Goal: Task Accomplishment & Management: Use online tool/utility

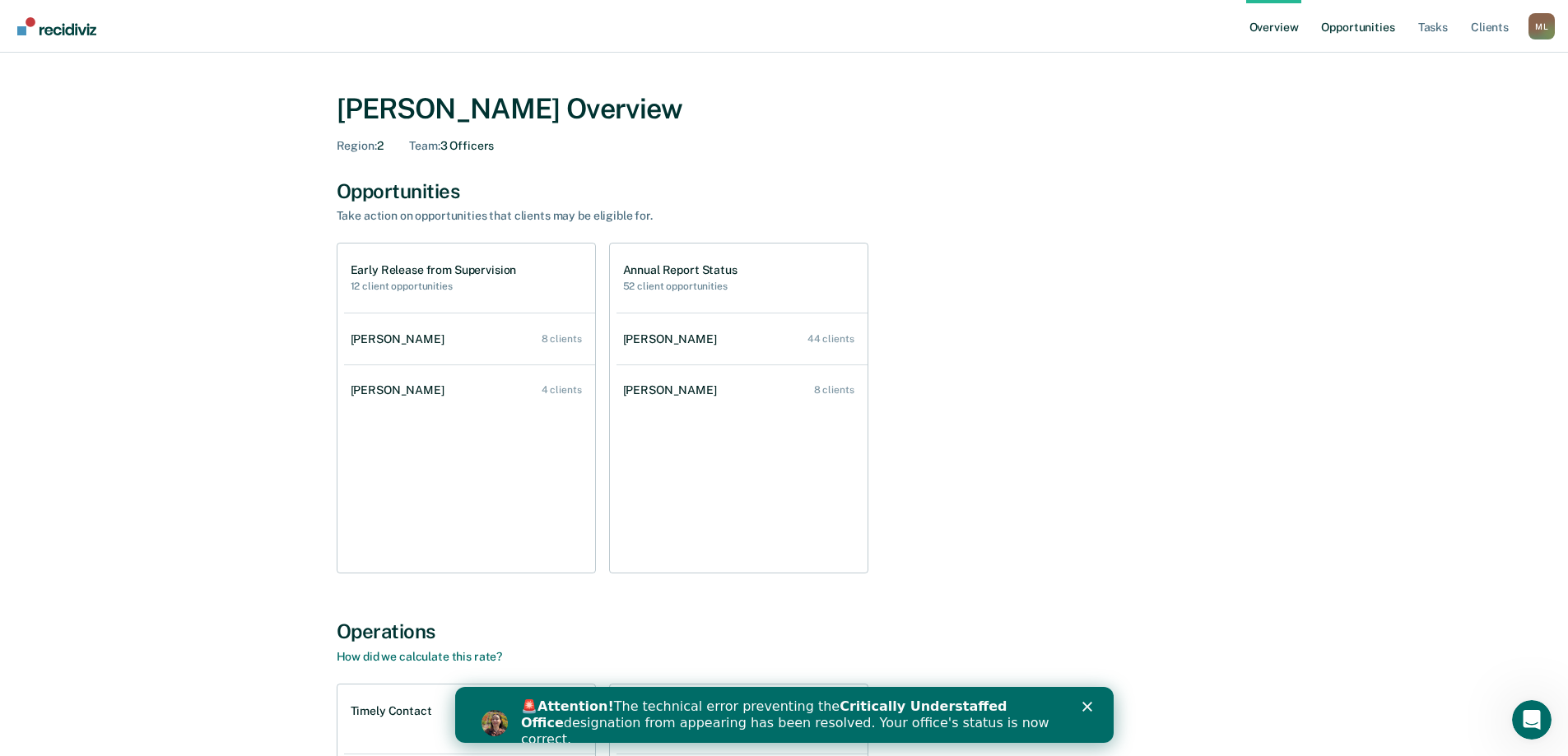
click at [1360, 33] on link "Opportunities" at bounding box center [1357, 26] width 80 height 53
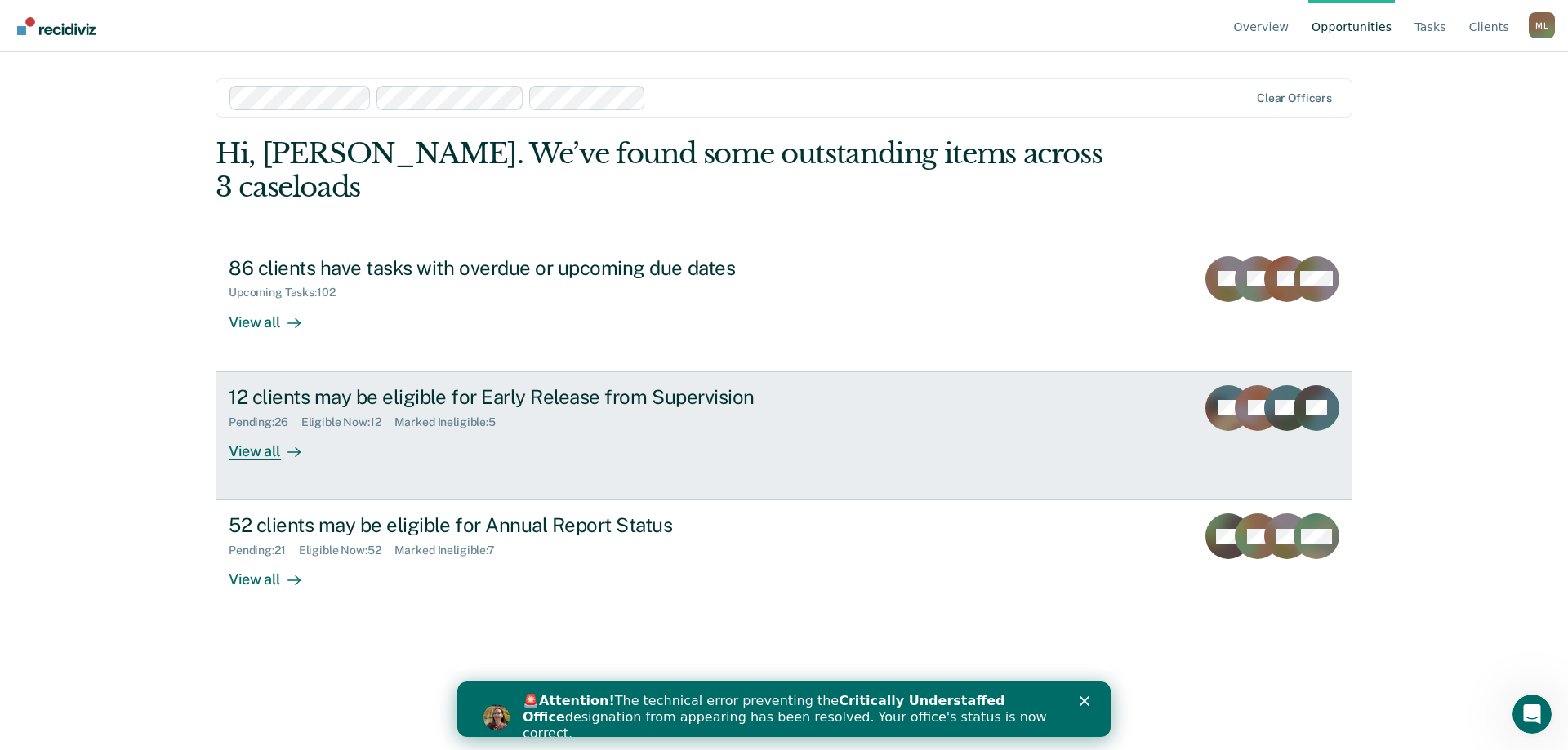
click at [264, 429] on div "View all" at bounding box center [275, 444] width 92 height 32
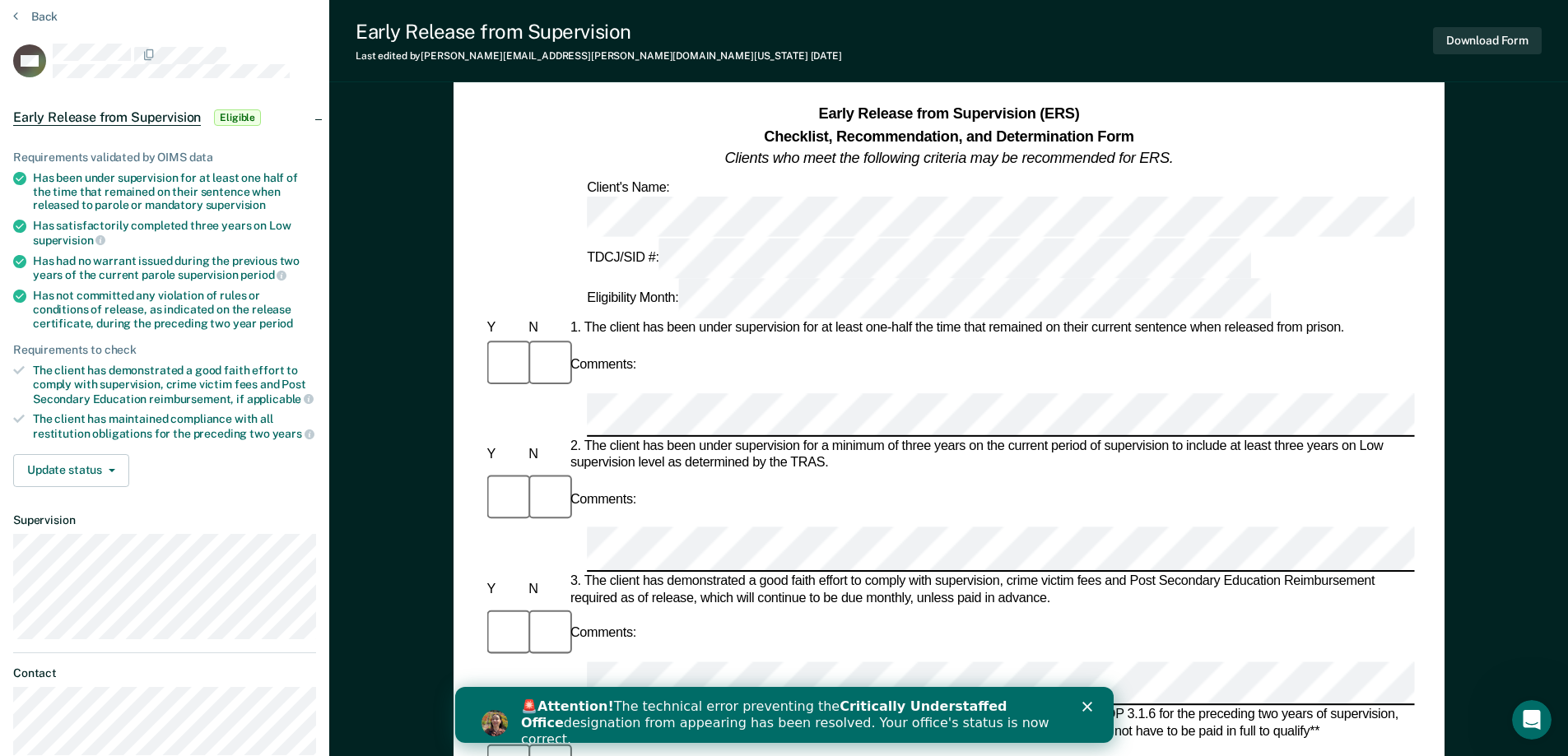
scroll to position [165, 0]
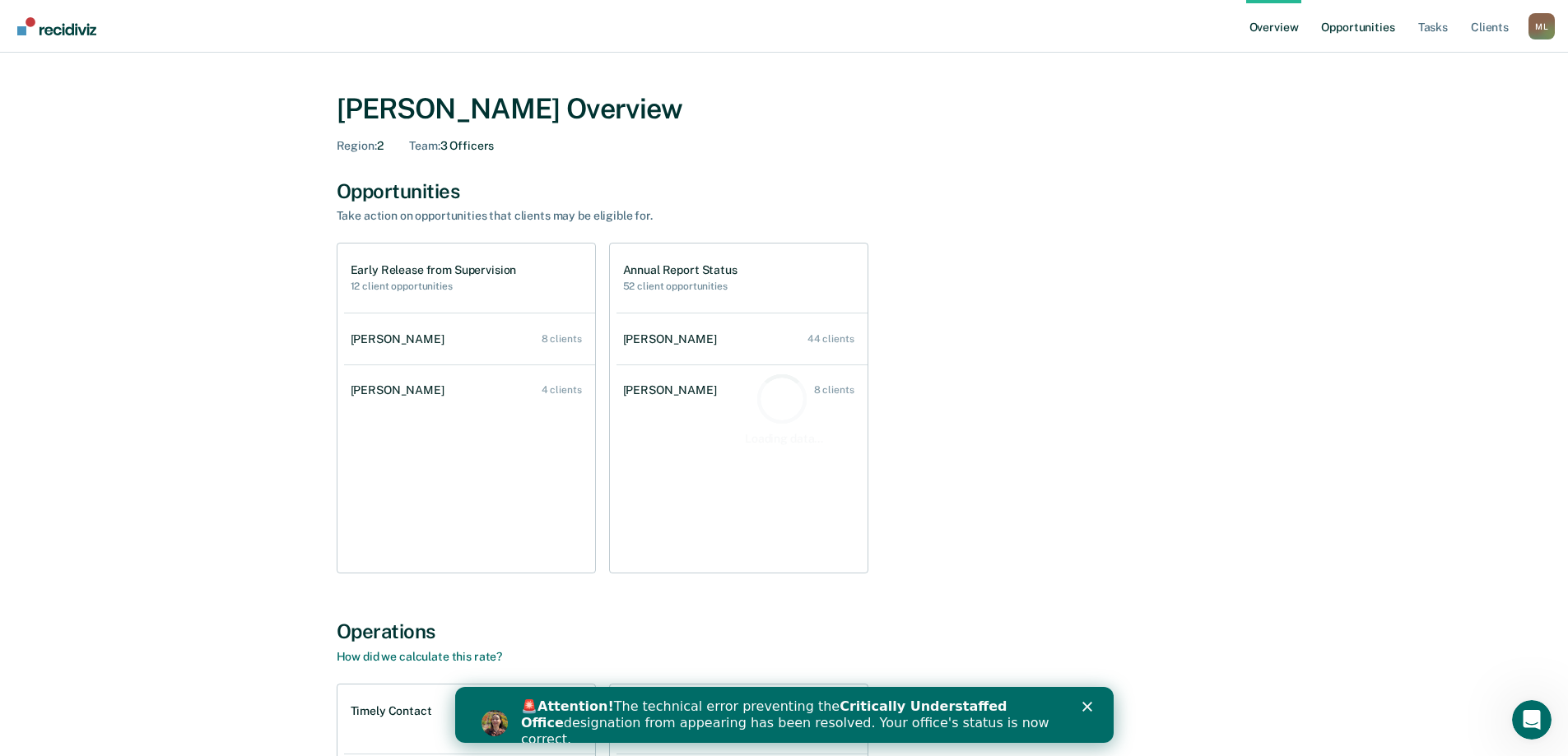
click at [1379, 32] on link "Opportunities" at bounding box center [1357, 26] width 80 height 53
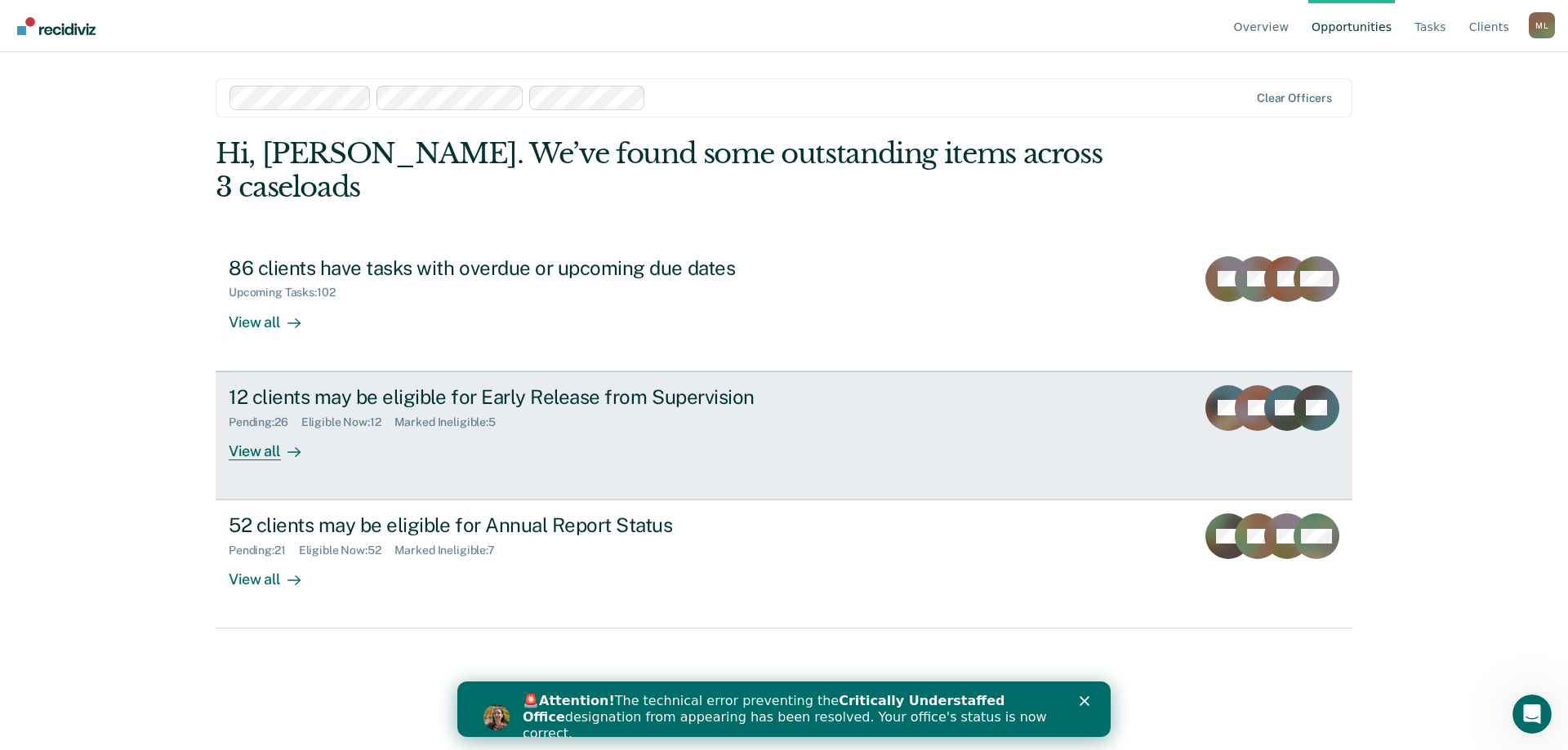
click at [275, 429] on div "View all" at bounding box center [275, 444] width 92 height 32
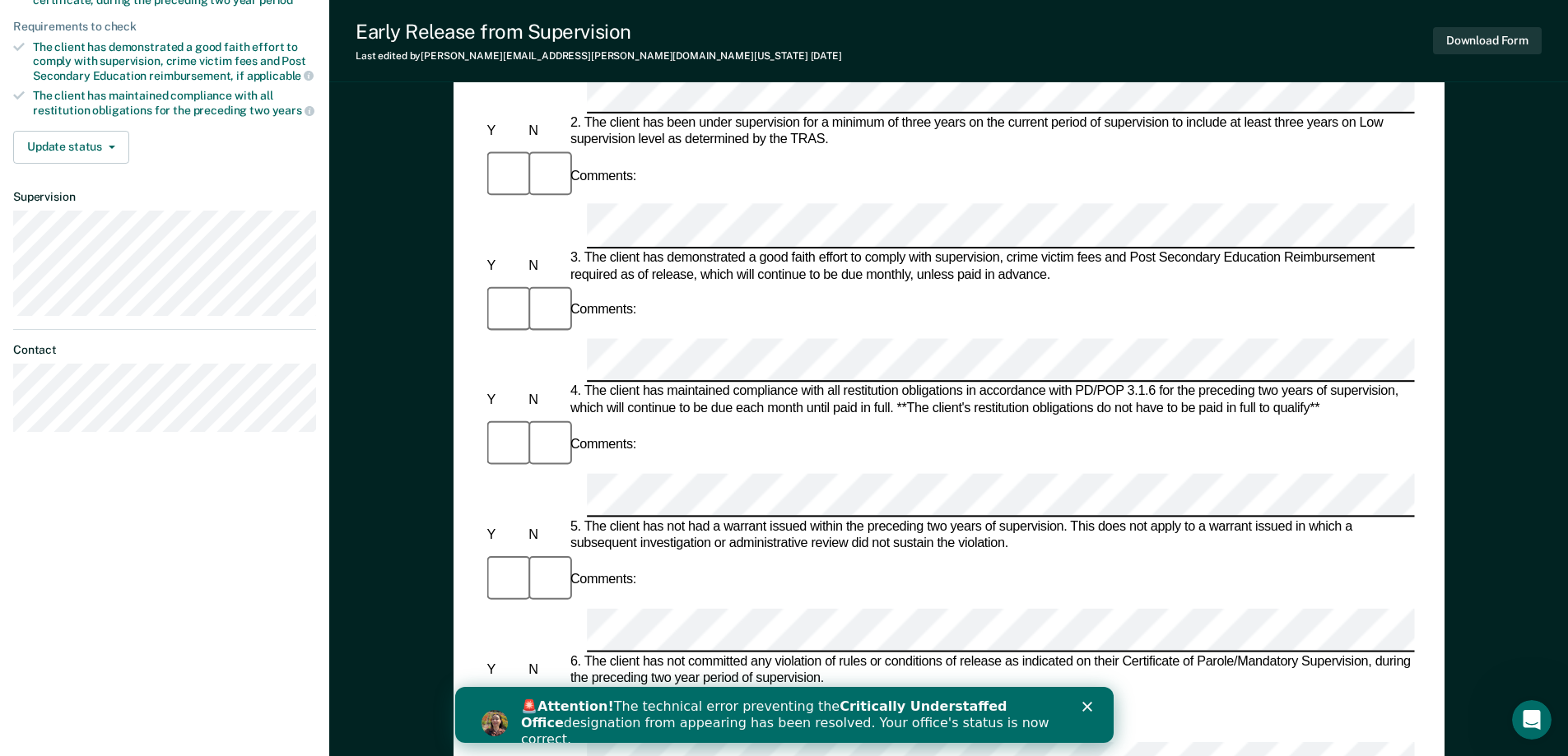
scroll to position [412, 0]
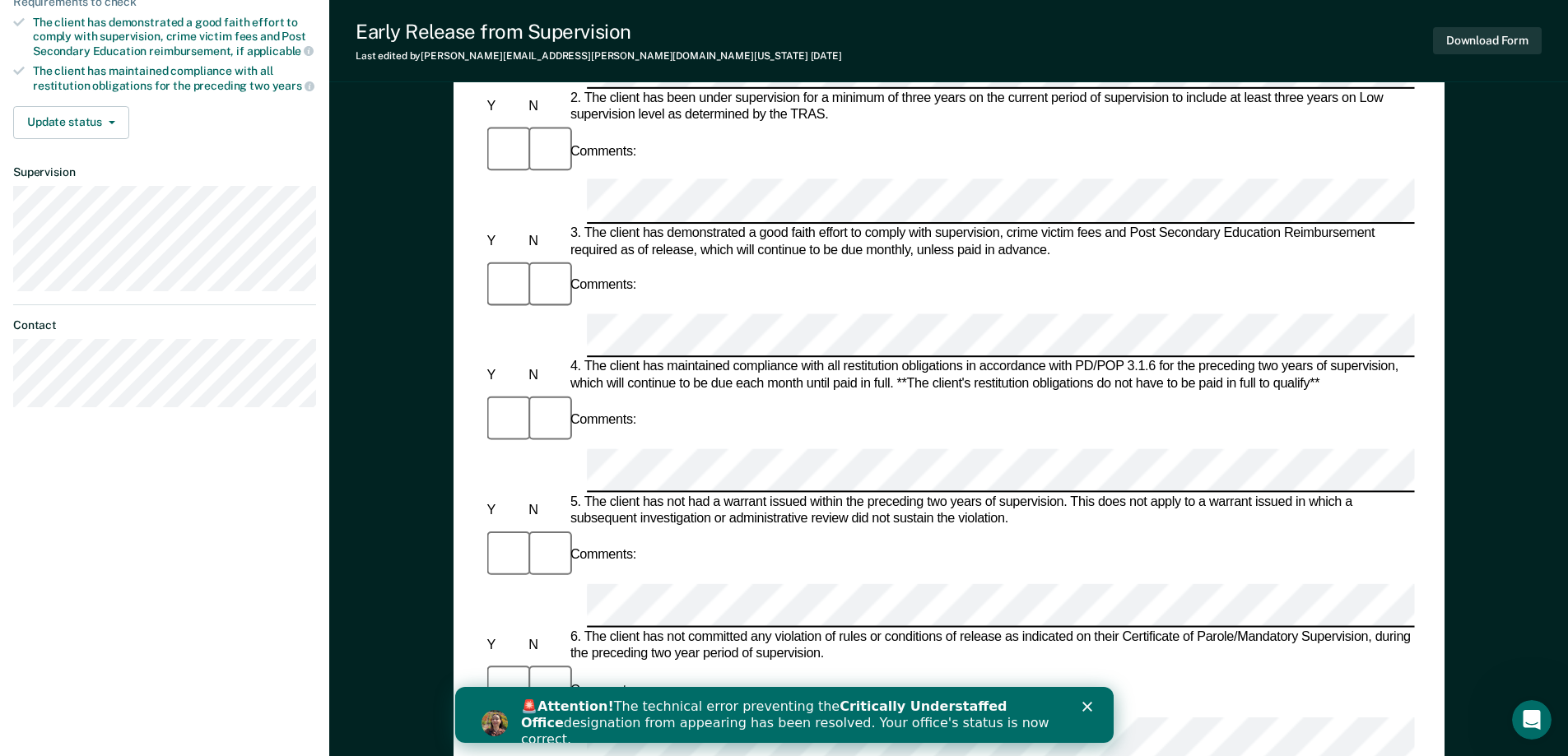
click at [1085, 711] on icon "Close" at bounding box center [1086, 707] width 10 height 10
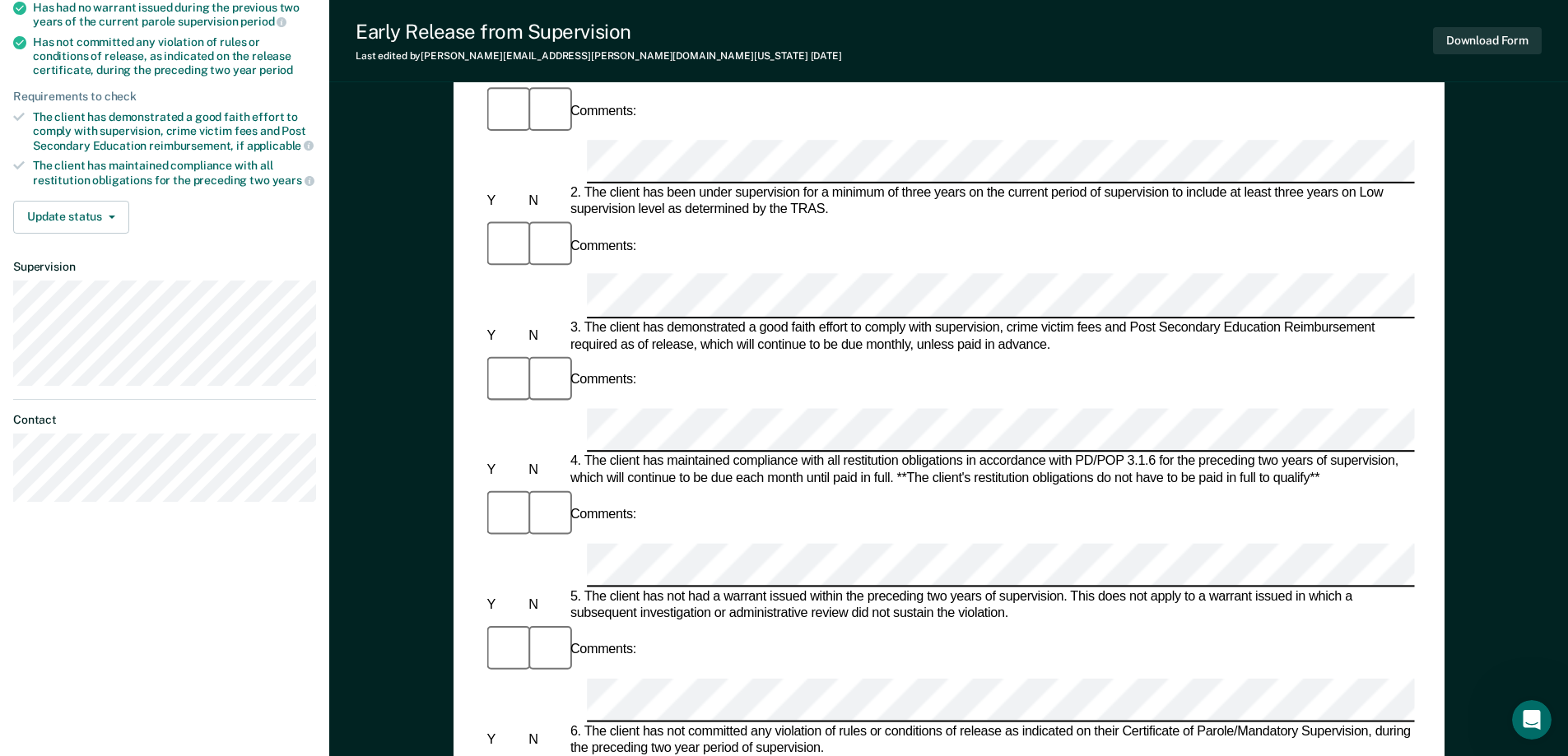
scroll to position [0, 0]
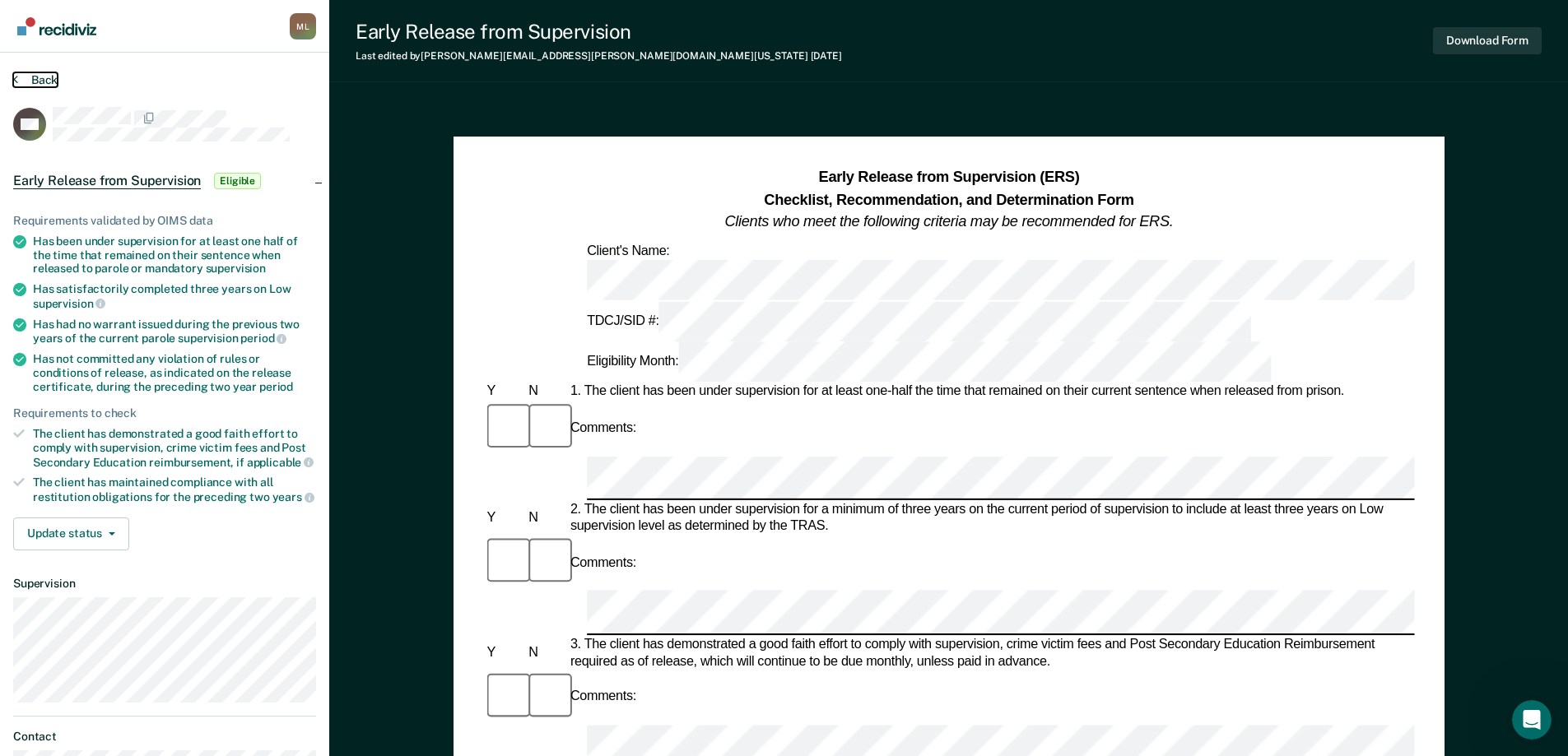
click at [24, 72] on button "Back" at bounding box center [35, 80] width 44 height 15
